Goal: Transaction & Acquisition: Subscribe to service/newsletter

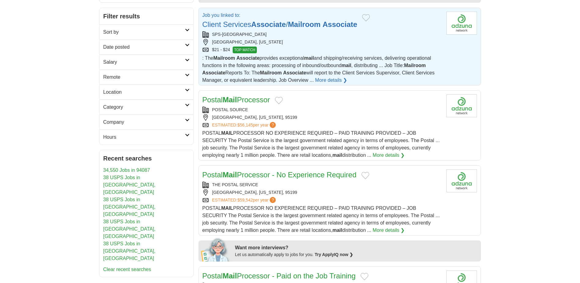
scroll to position [102, 0]
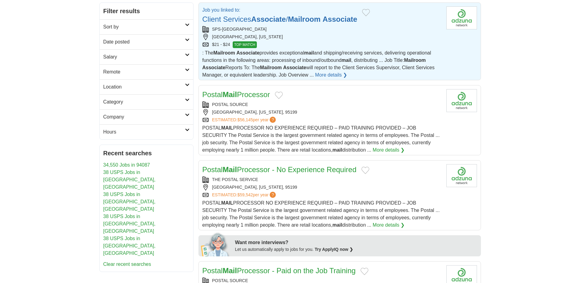
click at [332, 76] on link "More details ❯" at bounding box center [331, 74] width 32 height 7
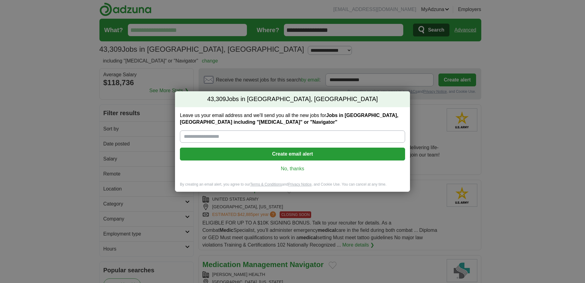
click at [249, 133] on input "Leave us your email address and we'll send you all the new jobs for Jobs in [GE…" at bounding box center [292, 136] width 225 height 12
type input "**********"
click at [309, 151] on button "Create email alert" at bounding box center [292, 153] width 225 height 13
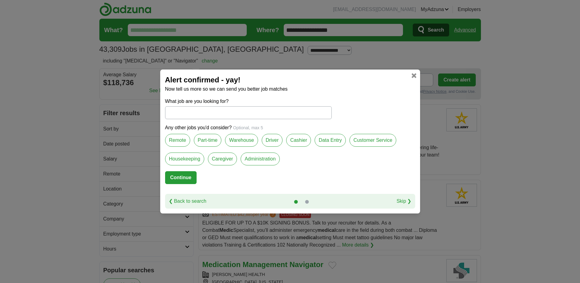
click at [198, 109] on input "What job are you looking for?" at bounding box center [248, 112] width 167 height 13
drag, startPoint x: 489, startPoint y: 95, endPoint x: 459, endPoint y: 103, distance: 30.9
click at [489, 95] on div "Alert confirmed - yay! Now tell us more so we can send you better job matches W…" at bounding box center [290, 141] width 580 height 283
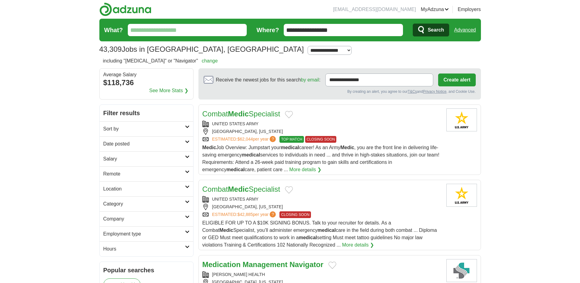
click at [313, 119] on div "Combat Medic Specialist" at bounding box center [322, 113] width 239 height 11
click at [252, 115] on link "Combat Medic Specialist" at bounding box center [242, 114] width 78 height 8
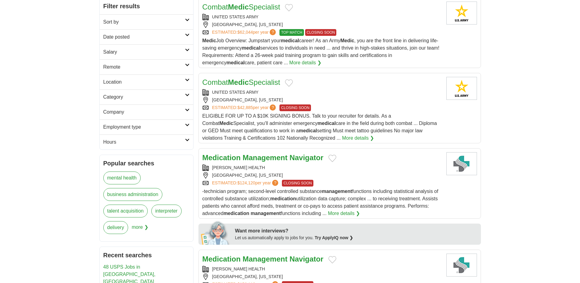
scroll to position [102, 0]
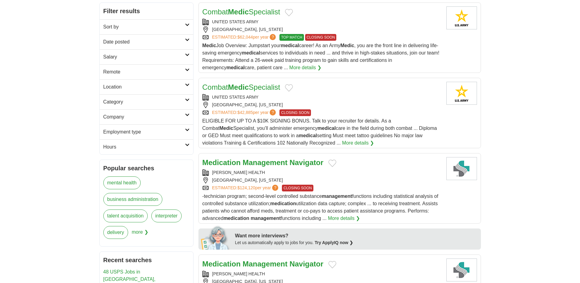
click at [266, 162] on strong "Management" at bounding box center [265, 162] width 45 height 8
